Goal: Task Accomplishment & Management: Use online tool/utility

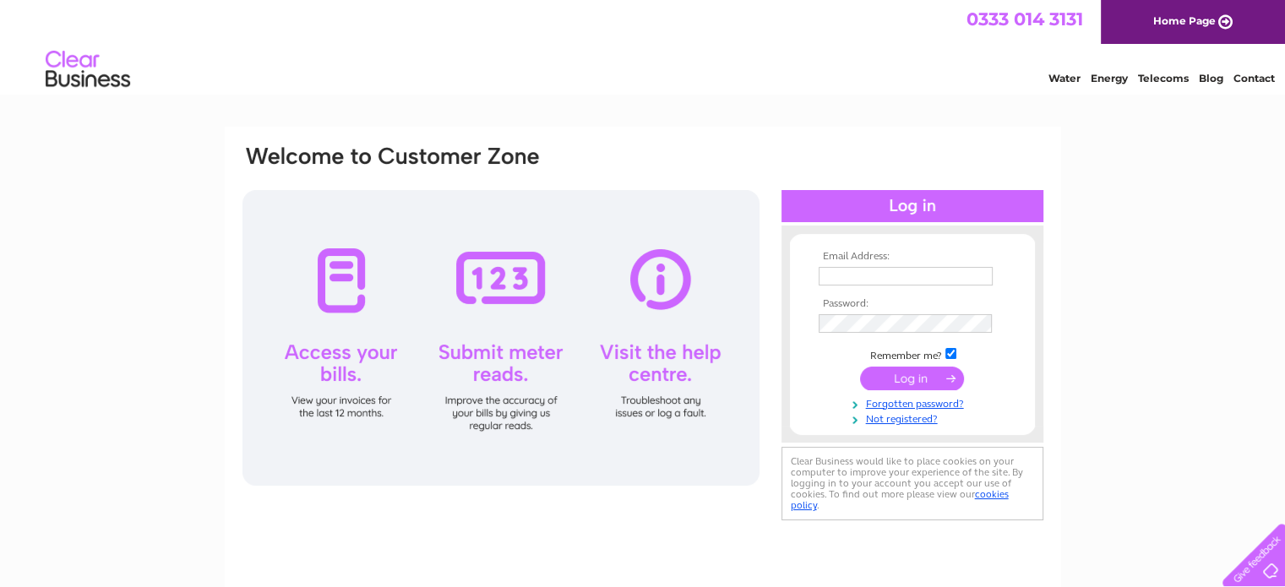
click at [841, 275] on input "text" at bounding box center [905, 276] width 174 height 19
type input "info@adamsandduncan.co.uk"
click at [873, 381] on input "submit" at bounding box center [912, 379] width 104 height 24
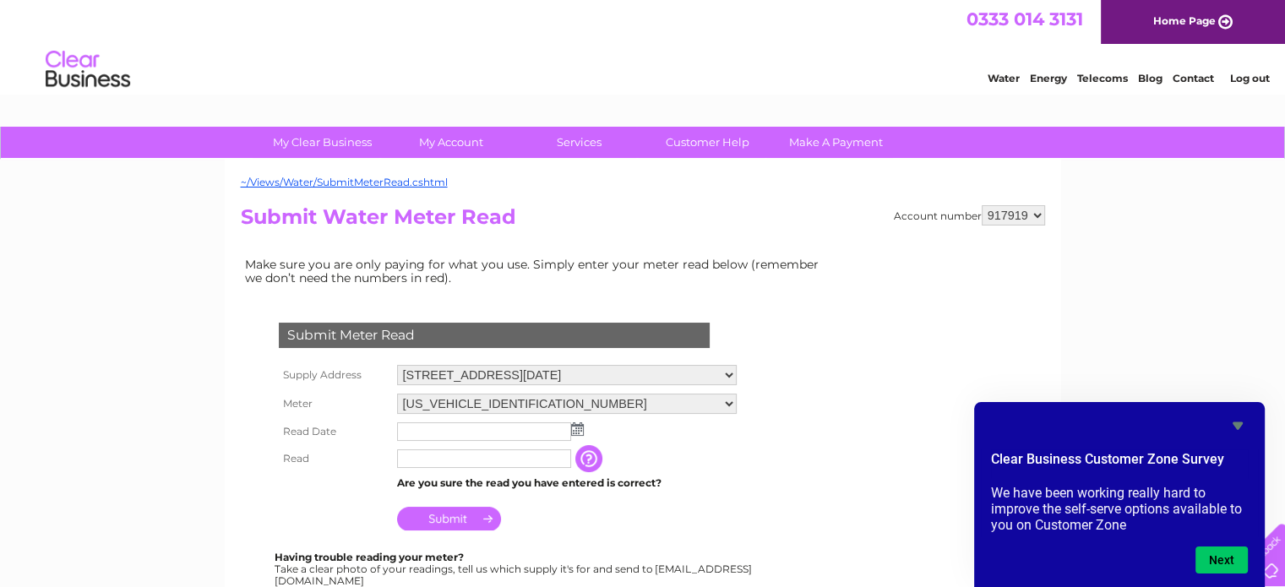
click at [1036, 214] on select "917919" at bounding box center [1012, 215] width 63 height 20
click at [981, 205] on select "917919" at bounding box center [1012, 215] width 63 height 20
click at [1039, 215] on select "917919" at bounding box center [1012, 215] width 63 height 20
click at [1036, 215] on select "917919" at bounding box center [1012, 215] width 63 height 20
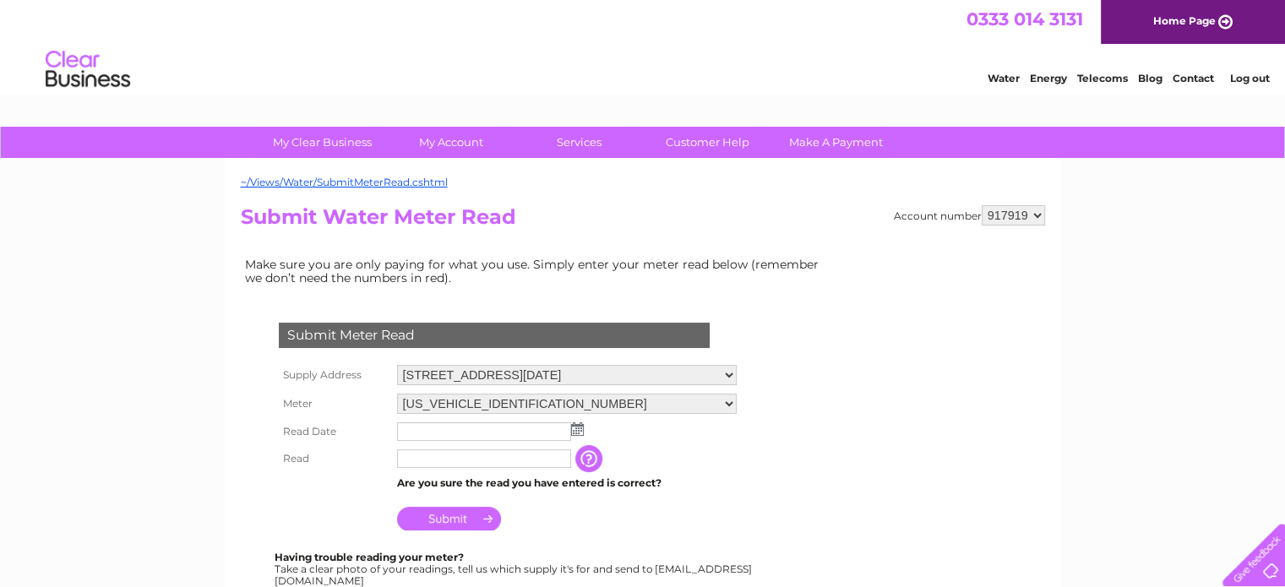
click at [1244, 78] on link "Log out" at bounding box center [1249, 78] width 40 height 13
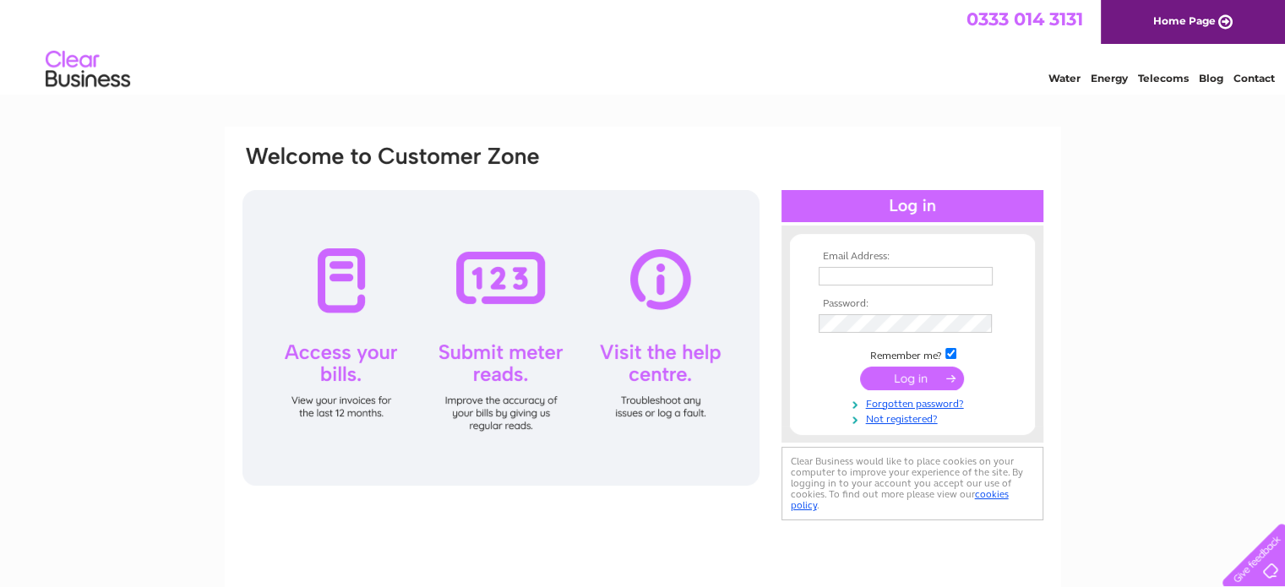
click at [834, 277] on input "text" at bounding box center [905, 276] width 174 height 19
type input "info@adamsandduncan.co.uk"
click at [873, 380] on input "submit" at bounding box center [912, 379] width 104 height 24
